Goal: Task Accomplishment & Management: Manage account settings

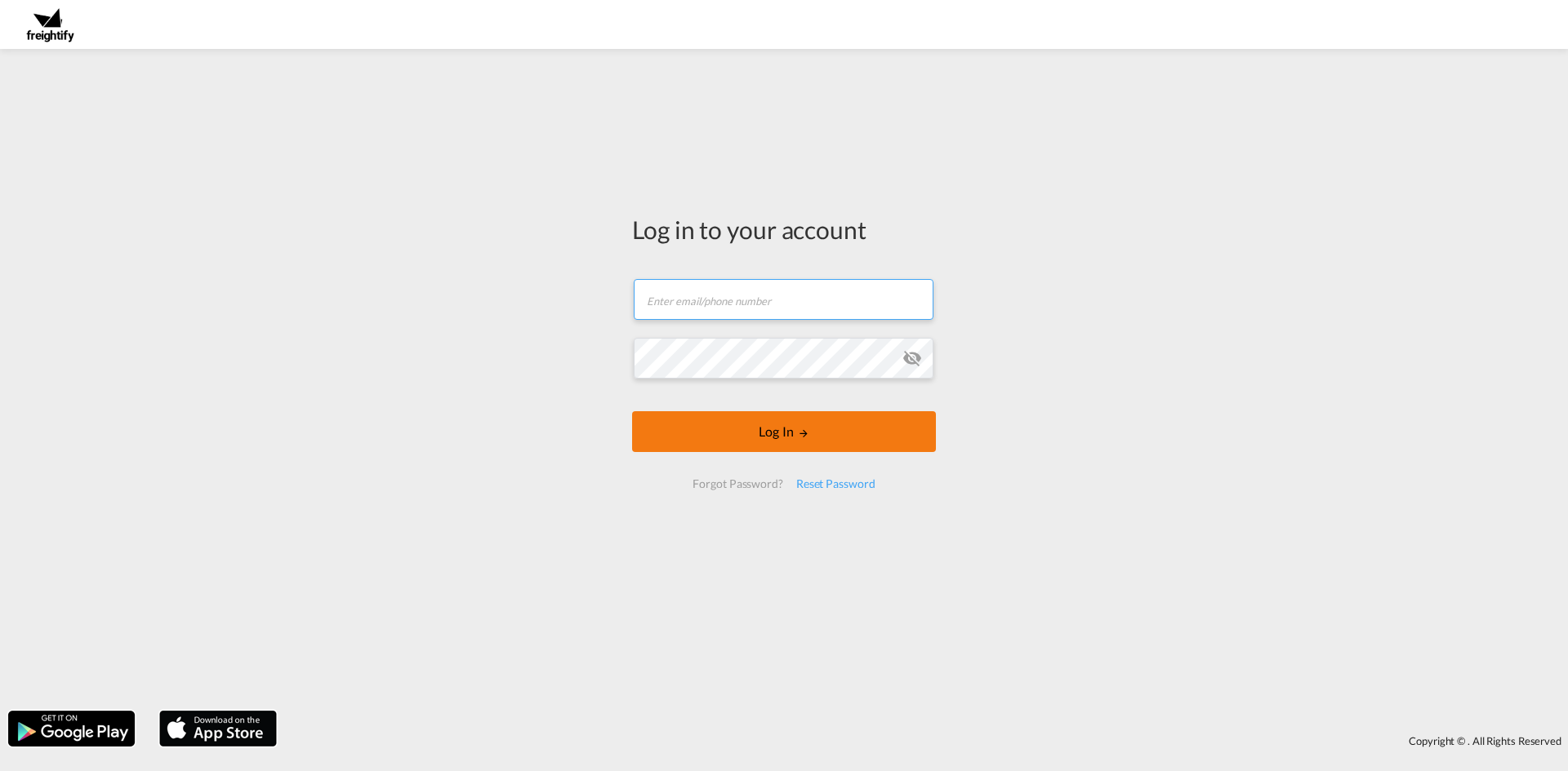
type input "[EMAIL_ADDRESS][DOMAIN_NAME]"
click at [837, 439] on button "Log In" at bounding box center [783, 432] width 304 height 40
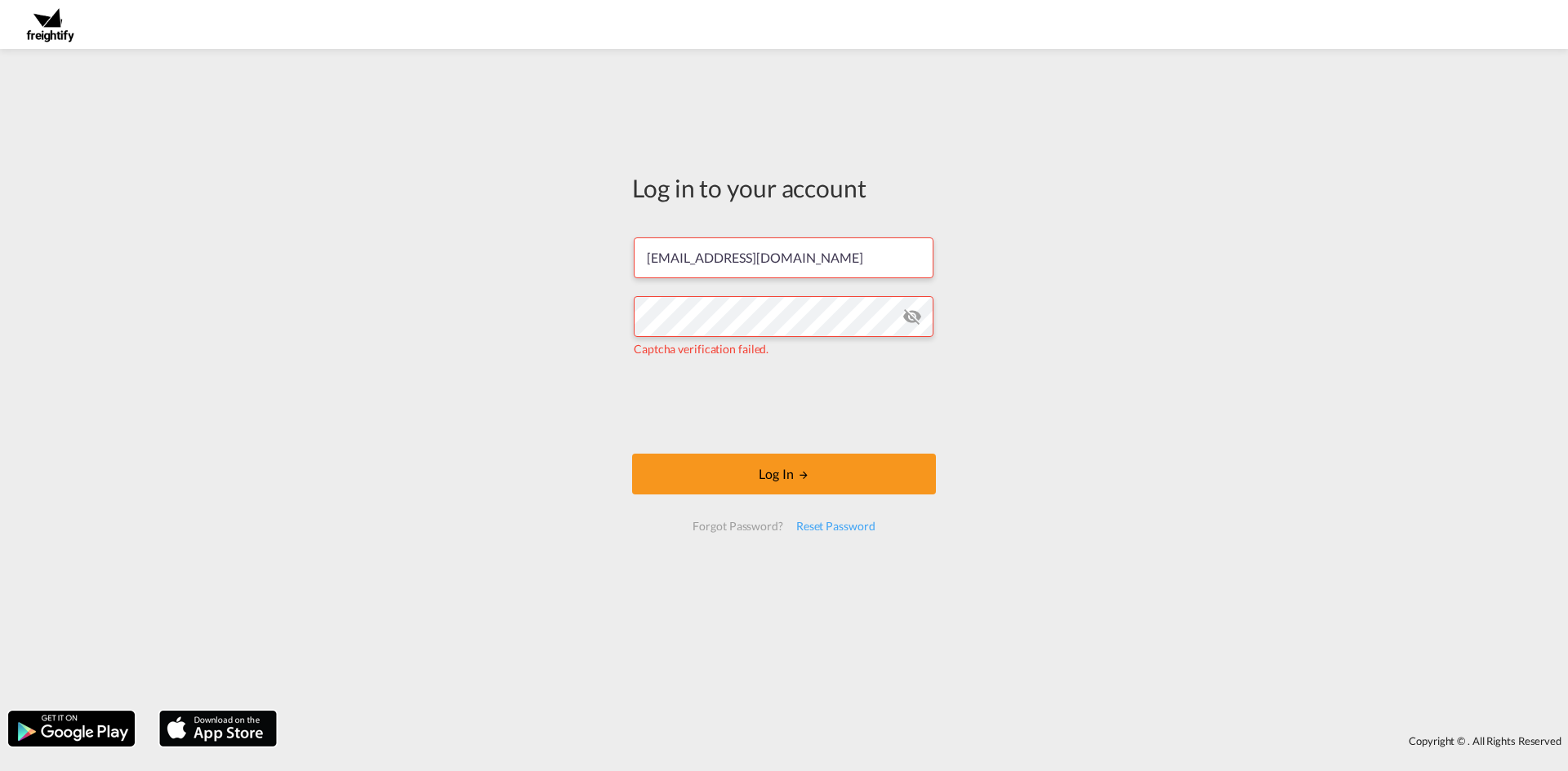
click at [1089, 380] on div "Log in to your account [EMAIL_ADDRESS][DOMAIN_NAME] Captcha verification failed…" at bounding box center [784, 380] width 1568 height 646
click at [1302, 212] on div "Log in to your account [EMAIL_ADDRESS][DOMAIN_NAME] Captcha verification failed…" at bounding box center [784, 380] width 1568 height 646
click at [918, 311] on md-icon "icon-eye-off" at bounding box center [912, 316] width 19 height 19
